Goal: Task Accomplishment & Management: Manage account settings

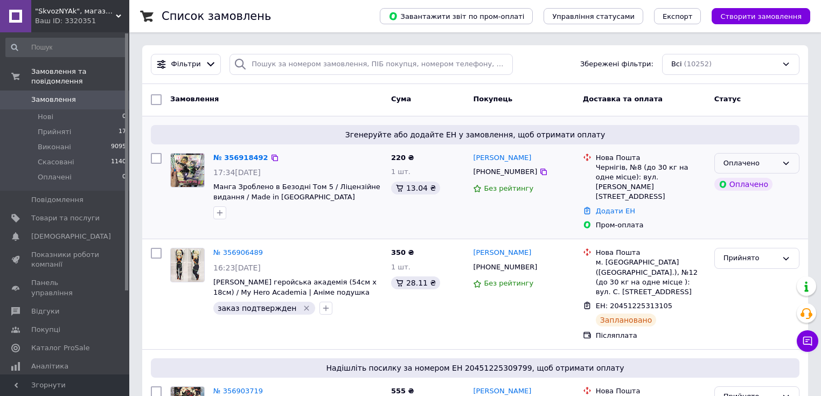
click at [786, 162] on icon at bounding box center [785, 163] width 9 height 9
click at [746, 187] on li "Прийнято" at bounding box center [756, 186] width 84 height 20
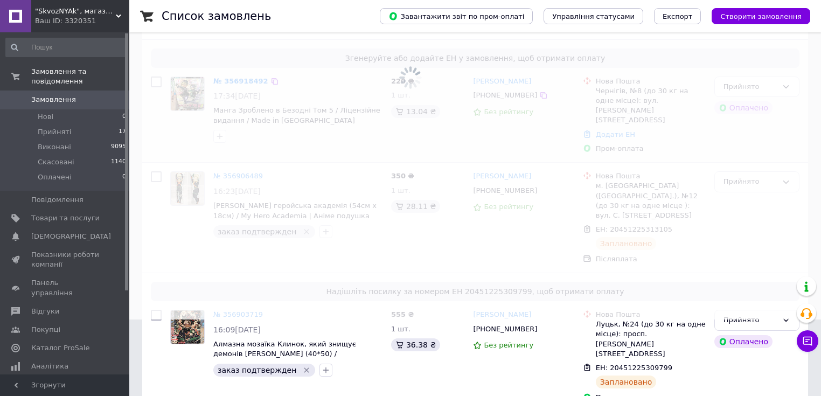
scroll to position [172, 0]
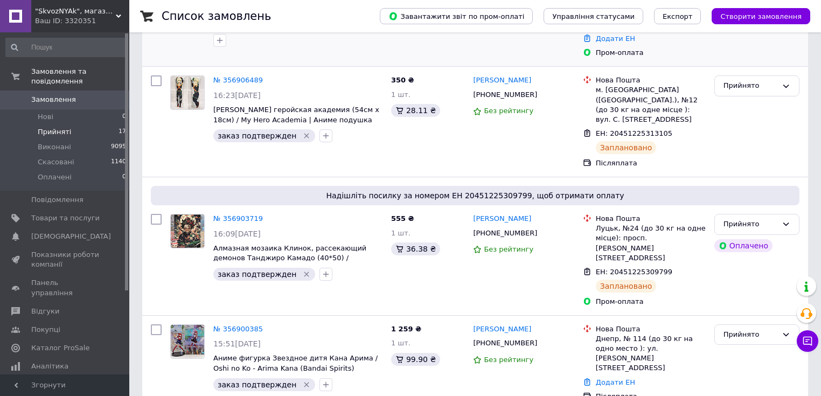
click at [48, 127] on span "Прийняті" at bounding box center [54, 132] width 33 height 10
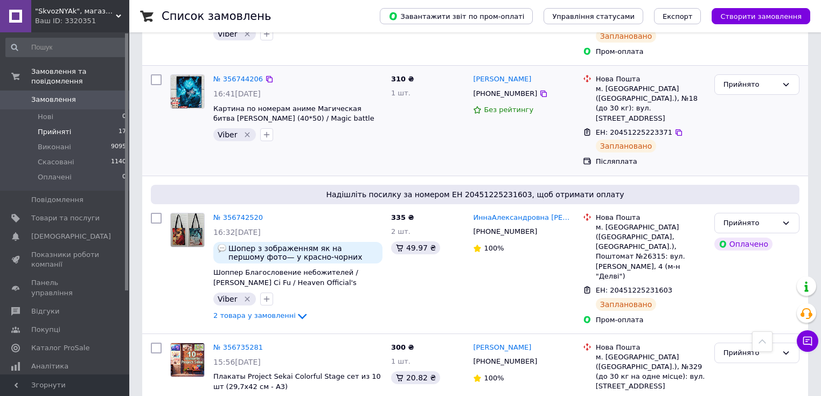
scroll to position [1736, 0]
click at [48, 95] on span "Замовлення" at bounding box center [53, 100] width 45 height 10
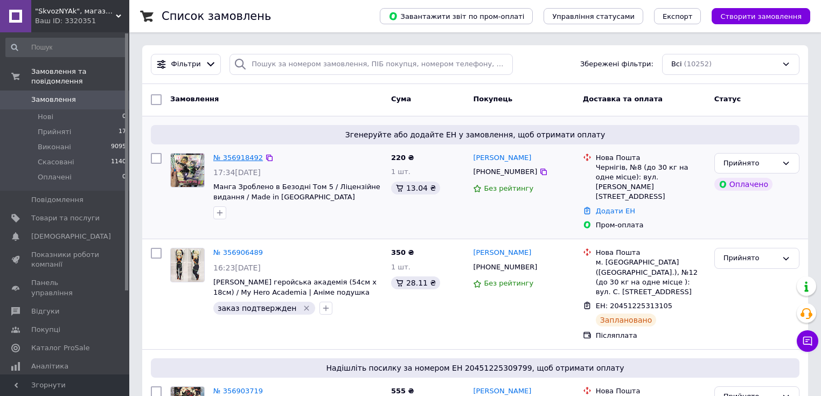
click at [227, 158] on link "№ 356918492" at bounding box center [238, 157] width 50 height 8
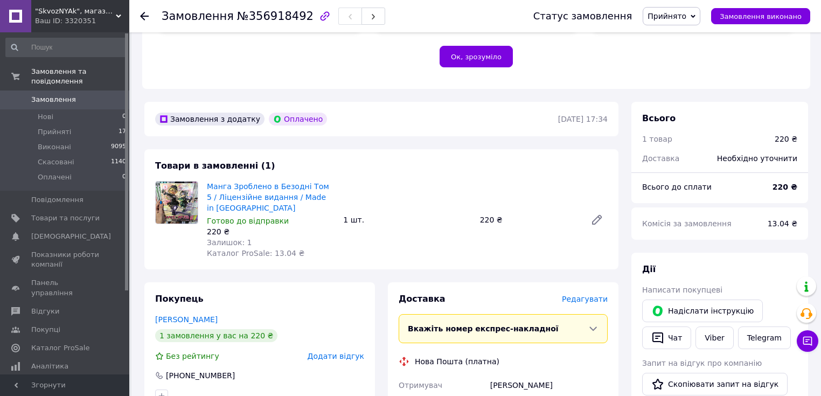
scroll to position [258, 0]
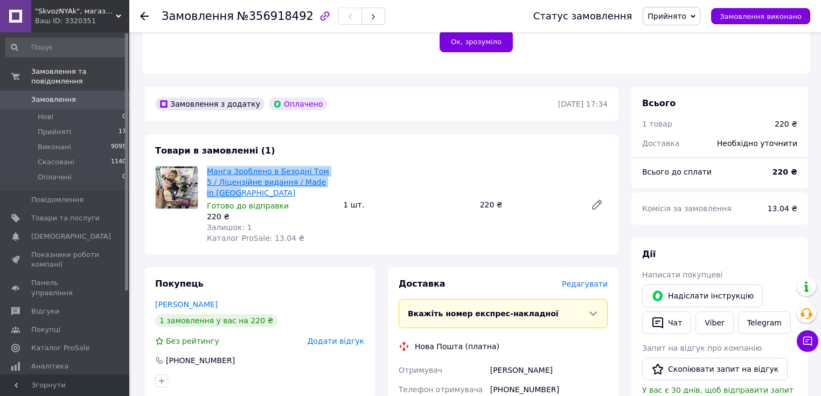
drag, startPoint x: 341, startPoint y: 186, endPoint x: 207, endPoint y: 171, distance: 134.9
click at [207, 171] on div "Манга Зроблено в Безодні Том 5 / Ліцензійне видання / Made in Abyss Готово до в…" at bounding box center [406, 205] width 409 height 82
copy link "Манга Зроблено в Безодні Том 5 / Ліцензійне видання / Made in [GEOGRAPHIC_DATA]"
click at [710, 319] on link "Viber" at bounding box center [714, 322] width 38 height 23
click at [55, 95] on span "Замовлення" at bounding box center [53, 100] width 45 height 10
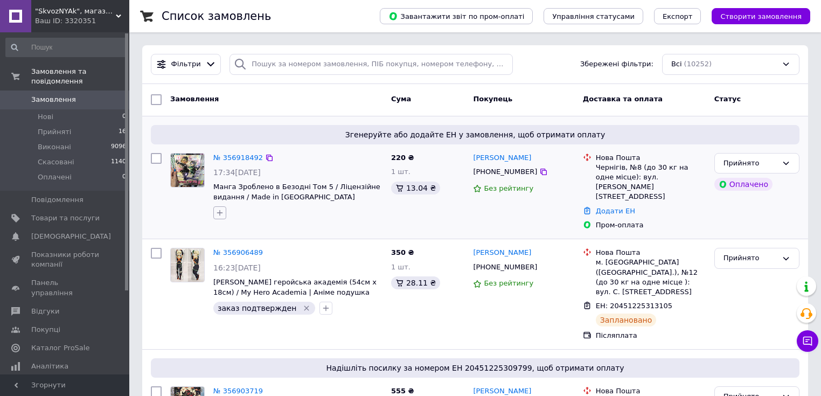
click at [221, 212] on icon "button" at bounding box center [219, 212] width 9 height 9
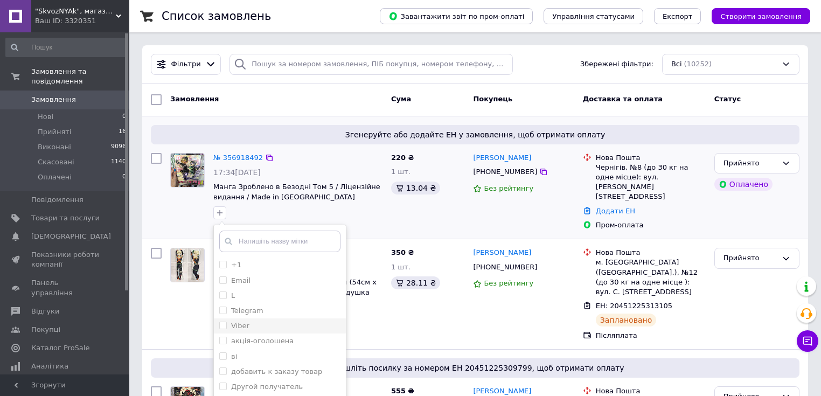
click at [224, 325] on input "Viber" at bounding box center [222, 324] width 7 height 7
checkbox input "true"
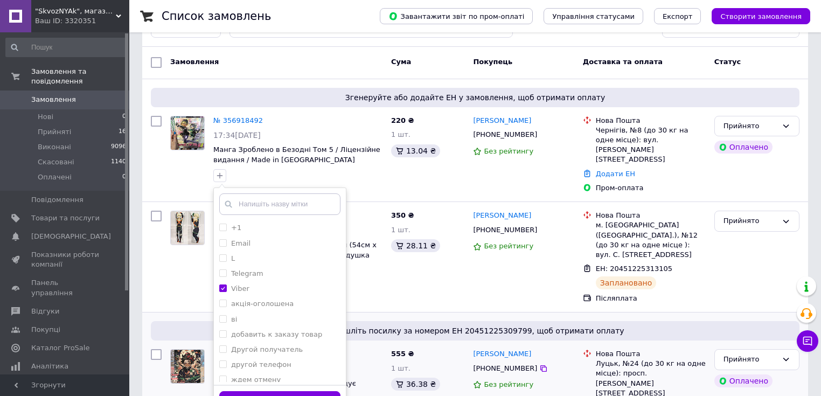
scroll to position [86, 0]
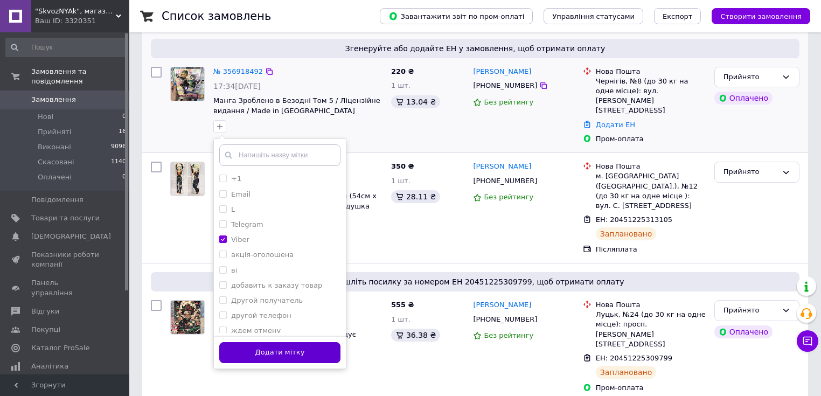
click at [284, 349] on button "Додати мітку" at bounding box center [279, 352] width 121 height 21
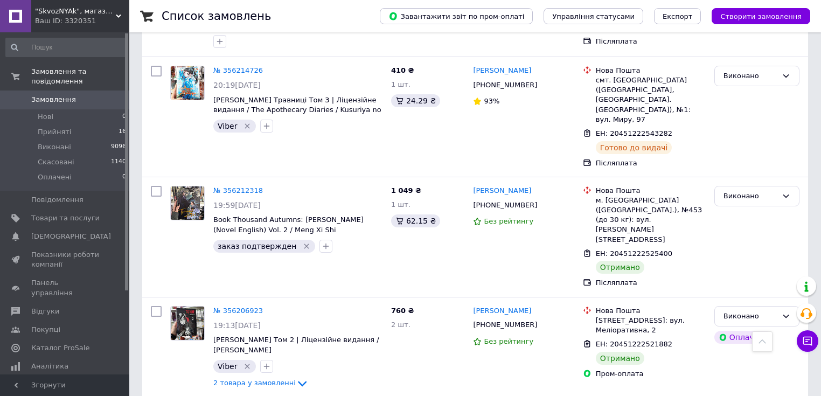
scroll to position [6030, 0]
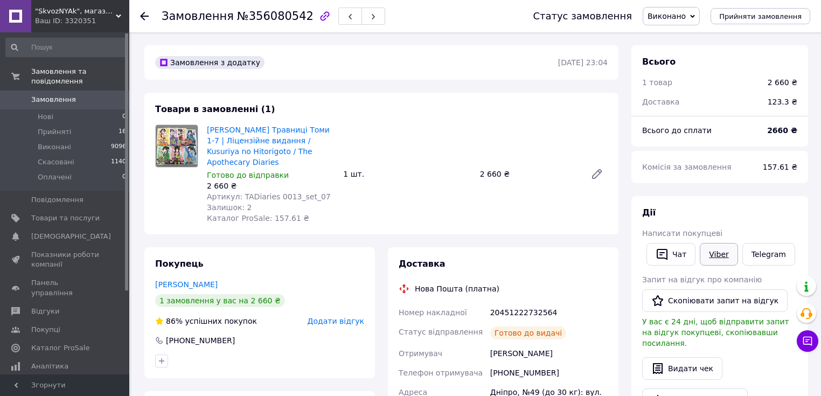
click at [716, 253] on link "Viber" at bounding box center [718, 254] width 38 height 23
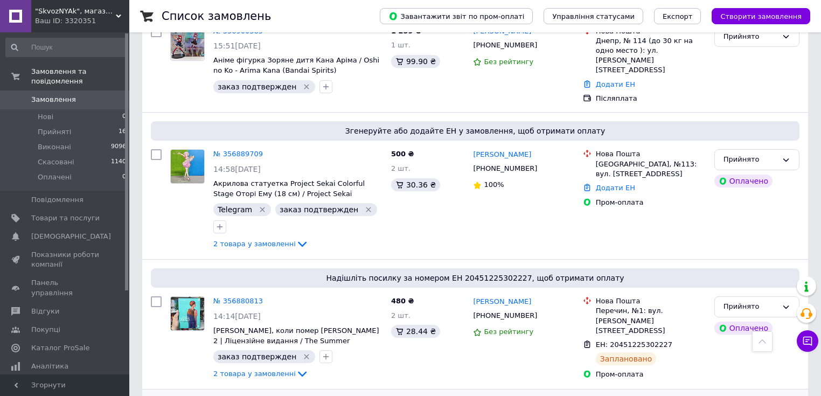
scroll to position [517, 0]
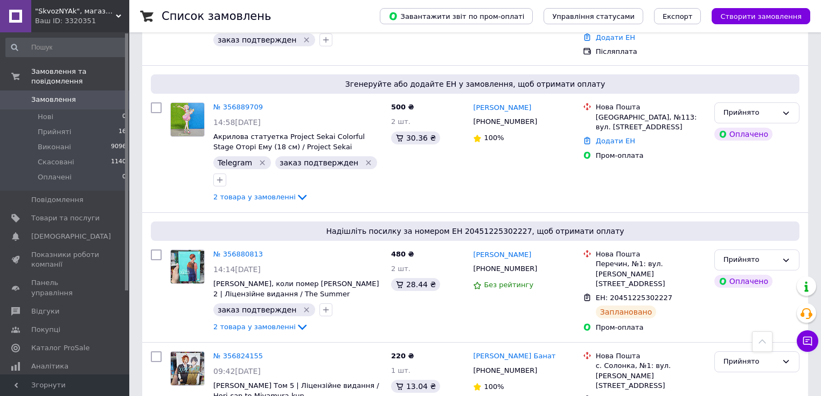
click at [43, 95] on span "Замовлення" at bounding box center [53, 100] width 45 height 10
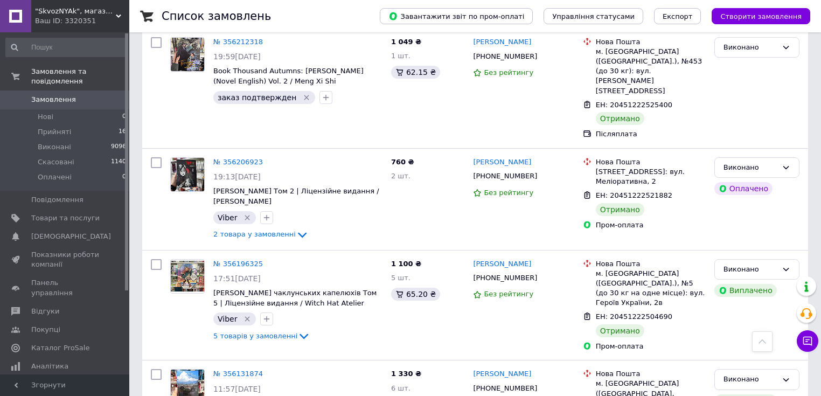
scroll to position [6073, 0]
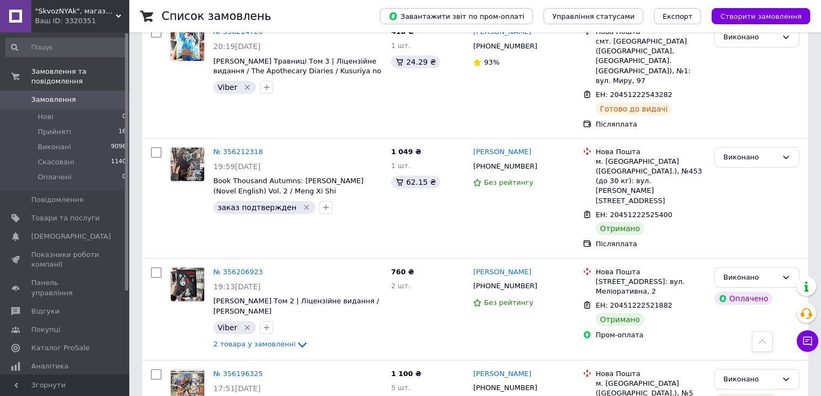
scroll to position [6003, 0]
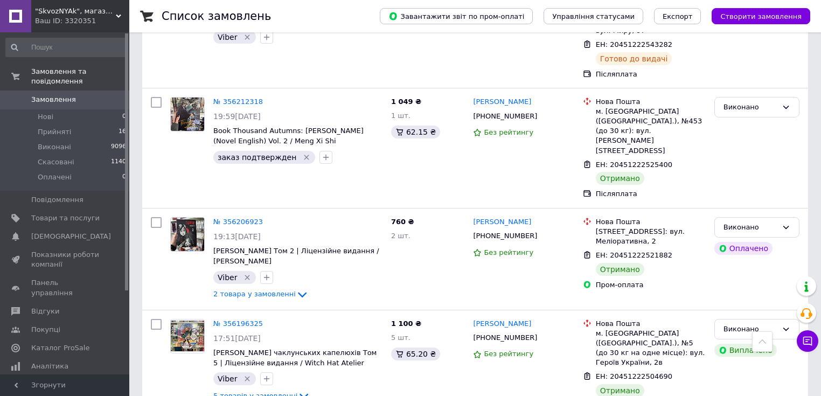
scroll to position [5745, 0]
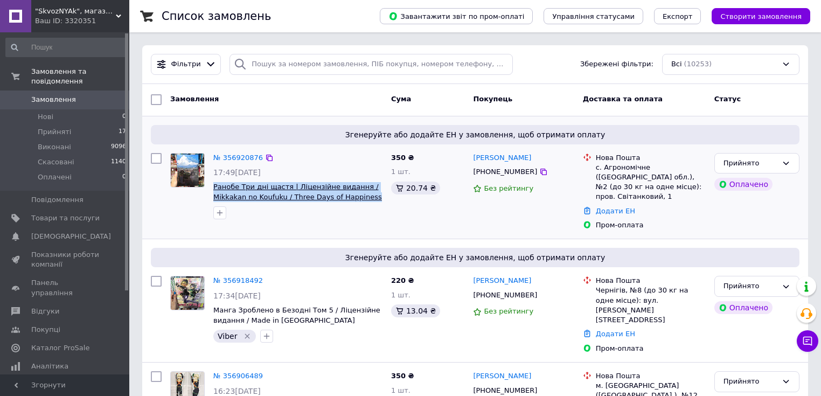
drag, startPoint x: 324, startPoint y: 197, endPoint x: 215, endPoint y: 187, distance: 109.7
click at [215, 187] on span "Ранобе Три дні щастя | Ліцензійне видання / Mikkakan no Koufuku / Three Days of…" at bounding box center [297, 192] width 169 height 20
copy span "Ранобе Три дні щастя | Ліцензійне видання / Mikkakan no Koufuku / Three Days of…"
